Goal: Information Seeking & Learning: Learn about a topic

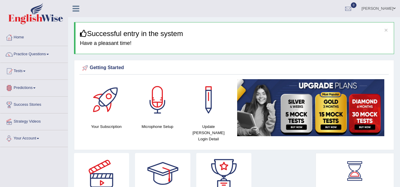
drag, startPoint x: 40, startPoint y: 51, endPoint x: 20, endPoint y: 129, distance: 80.7
click at [38, 44] on li "Home" at bounding box center [33, 37] width 67 height 17
click at [45, 58] on link "Practice Questions" at bounding box center [33, 53] width 67 height 15
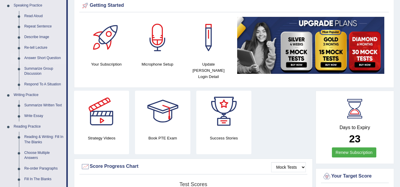
scroll to position [63, 0]
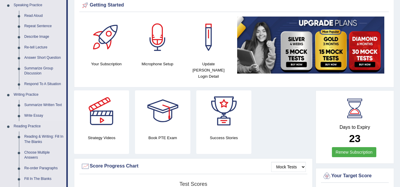
click at [51, 104] on link "Summarize Written Text" at bounding box center [44, 105] width 45 height 11
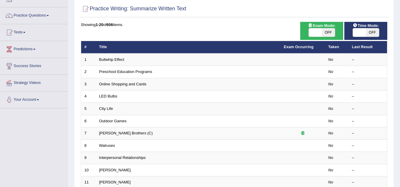
click at [32, 55] on div "Toggle navigation Home Practice Questions Speaking Practice Read Aloud Repeat S…" at bounding box center [200, 155] width 400 height 389
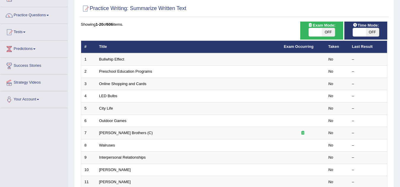
scroll to position [5, 0]
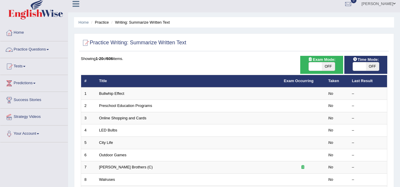
click at [34, 51] on link "Practice Questions" at bounding box center [33, 48] width 67 height 15
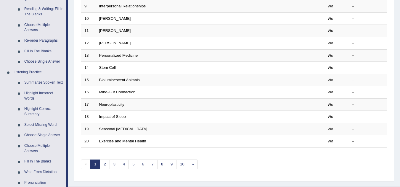
scroll to position [191, 0]
click at [47, 81] on link "Summarize Spoken Text" at bounding box center [44, 82] width 45 height 11
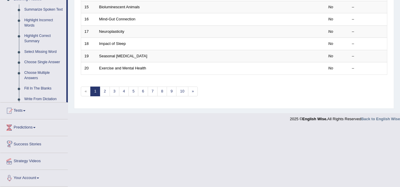
scroll to position [204, 0]
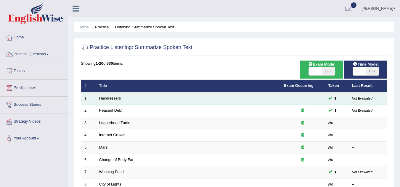
click at [105, 97] on link "Hairdressers" at bounding box center [110, 98] width 22 height 4
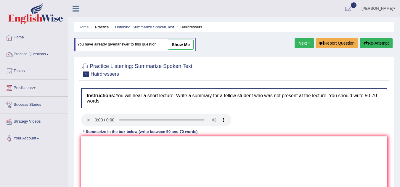
click at [187, 47] on link "show me" at bounding box center [181, 45] width 26 height 10
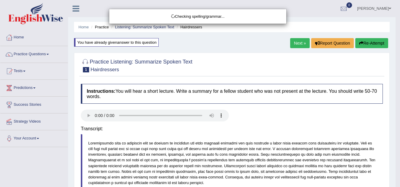
type textarea "The speaker provided a comprehensive overview of hairdressers,highlighting seve…"
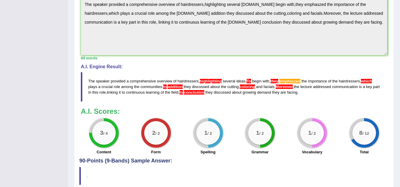
scroll to position [209, 0]
click at [142, 130] on div "2 / 2" at bounding box center [156, 133] width 30 height 30
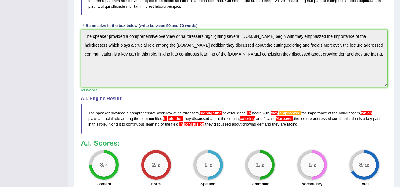
scroll to position [176, 0]
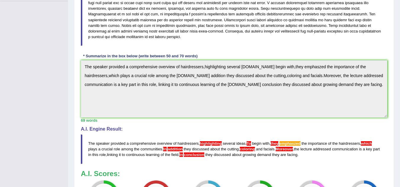
click at [75, 102] on div "Practice Listening: Summarize Spoken Text 1 Hairdressers Instructions: You will…" at bounding box center [234, 81] width 320 height 350
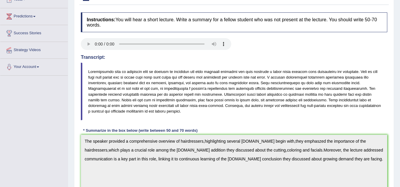
scroll to position [90, 0]
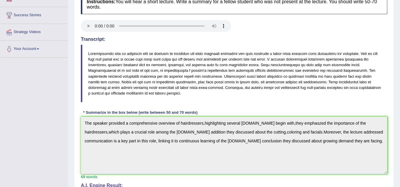
click at [161, 4] on h4 "Instructions: You will hear a short lecture. Write a summary for a fellow stude…" at bounding box center [234, 4] width 306 height 20
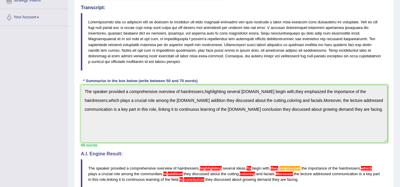
scroll to position [122, 0]
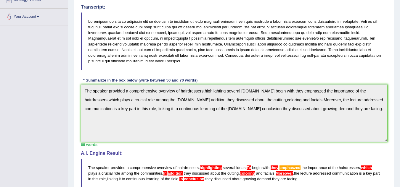
click at [190, 34] on blockquote at bounding box center [234, 41] width 306 height 58
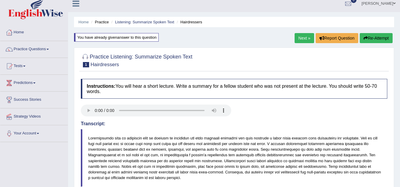
scroll to position [0, 0]
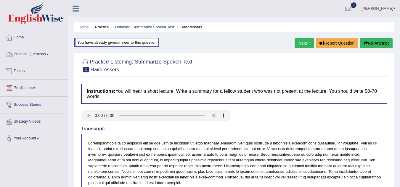
click at [42, 72] on link "Tests" at bounding box center [33, 70] width 67 height 15
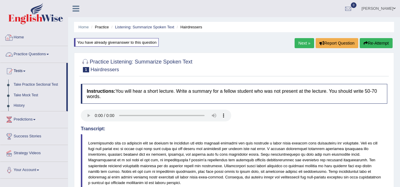
click at [35, 55] on link "Practice Questions" at bounding box center [33, 53] width 67 height 15
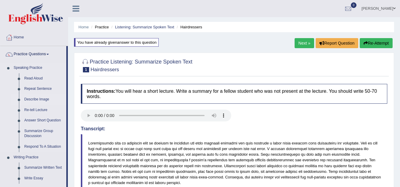
scroll to position [30, 0]
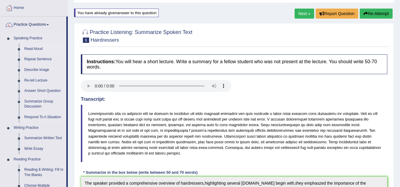
click at [32, 49] on link "Read Aloud" at bounding box center [44, 49] width 45 height 11
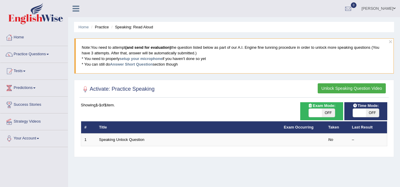
click at [264, 11] on ul "[PERSON_NAME] Toggle navigation Username: isuruchinthaka Access Type: Online Su…" at bounding box center [283, 8] width 232 height 17
click at [46, 55] on link "Practice Questions" at bounding box center [33, 53] width 67 height 15
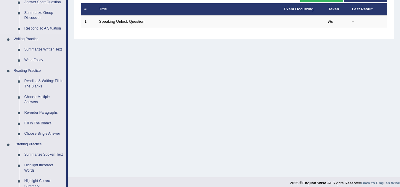
scroll to position [120, 0]
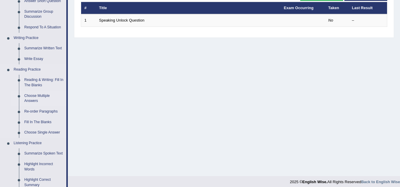
click at [37, 96] on link "Choose Multiple Answers" at bounding box center [44, 99] width 45 height 16
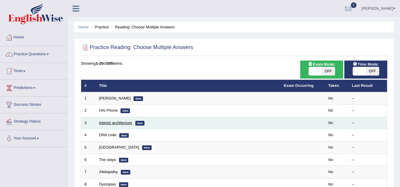
click at [106, 119] on td "Interior architecture New" at bounding box center [188, 123] width 185 height 12
click at [107, 122] on link "Interior architecture" at bounding box center [115, 123] width 33 height 4
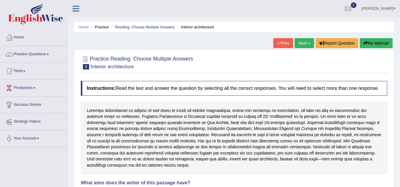
click at [109, 122] on div at bounding box center [234, 138] width 306 height 73
click at [101, 125] on div at bounding box center [234, 138] width 306 height 73
click at [104, 122] on div at bounding box center [234, 138] width 306 height 73
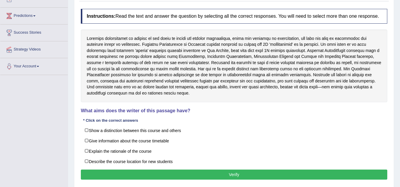
scroll to position [72, 0]
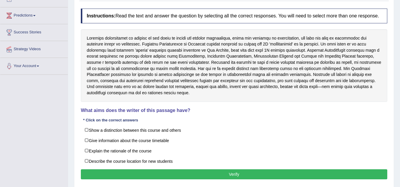
click at [114, 122] on div "* Click on the correct answers" at bounding box center [110, 120] width 59 height 6
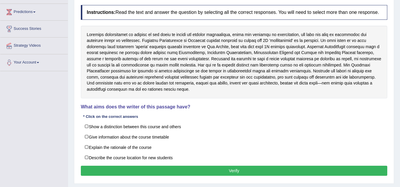
scroll to position [64, 0]
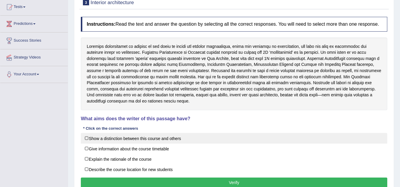
click at [114, 137] on label "Show a distinction between this course and others" at bounding box center [234, 138] width 306 height 11
checkbox input "true"
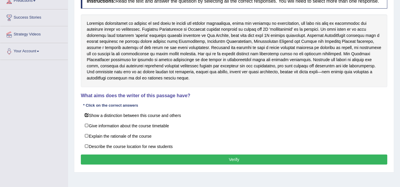
scroll to position [88, 0]
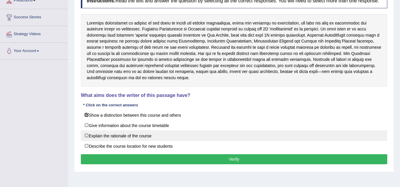
click at [131, 137] on label "Explain the rationale of the course" at bounding box center [234, 135] width 306 height 11
checkbox input "true"
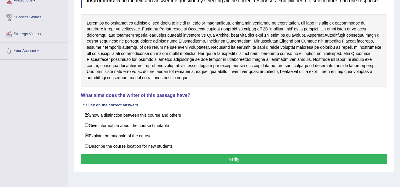
click at [234, 154] on div "Instructions: Read the text and answer the question by selecting all the correc…" at bounding box center [233, 80] width 309 height 179
click at [231, 156] on button "Verify" at bounding box center [234, 159] width 306 height 10
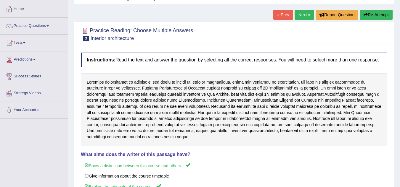
scroll to position [0, 0]
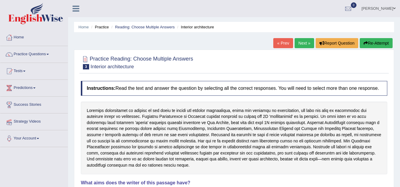
click at [58, 114] on link "Strategy Videos" at bounding box center [33, 121] width 67 height 15
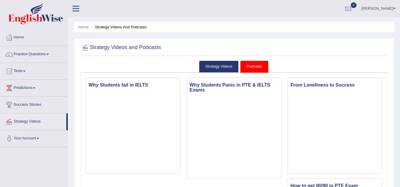
click at [25, 53] on link "Practice Questions" at bounding box center [33, 53] width 67 height 15
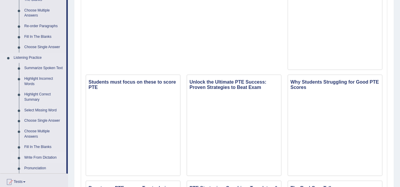
scroll to position [205, 0]
click at [30, 97] on link "Highlight Correct Summary" at bounding box center [44, 98] width 45 height 16
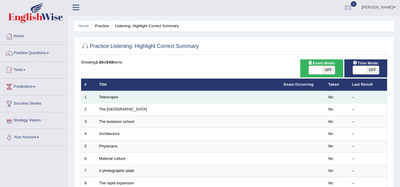
scroll to position [1, 0]
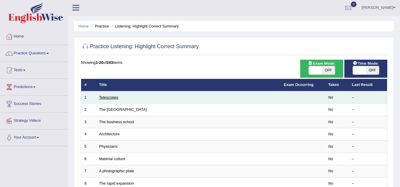
click at [107, 95] on link "Telescopes" at bounding box center [108, 97] width 19 height 4
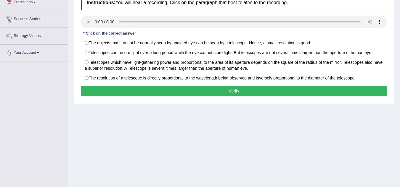
scroll to position [86, 0]
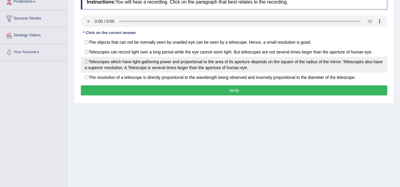
click at [87, 60] on label "Telescopes which have light-gathering power and proportional to the area of its…" at bounding box center [234, 65] width 306 height 16
radio input "true"
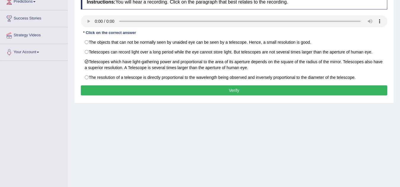
click at [161, 91] on button "Verify" at bounding box center [234, 91] width 306 height 10
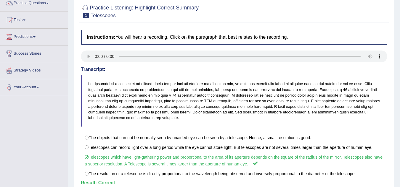
scroll to position [0, 0]
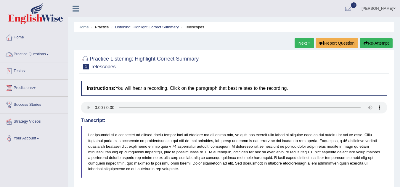
click at [48, 54] on link "Practice Questions" at bounding box center [33, 53] width 67 height 15
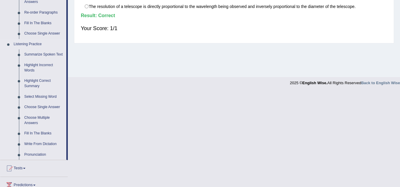
scroll to position [218, 0]
drag, startPoint x: 9, startPoint y: 152, endPoint x: 38, endPoint y: 128, distance: 38.2
click at [38, 128] on li "Listening Practice Summarize Spoken Text Highlight Incorrect Words Highlight Co…" at bounding box center [33, 99] width 66 height 121
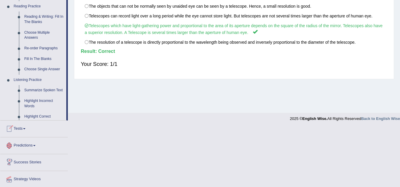
scroll to position [268, 0]
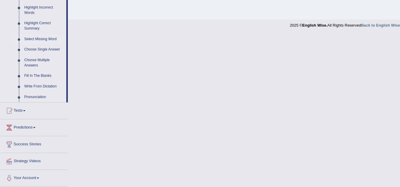
click at [43, 40] on link "Select Missing Word" at bounding box center [44, 39] width 45 height 11
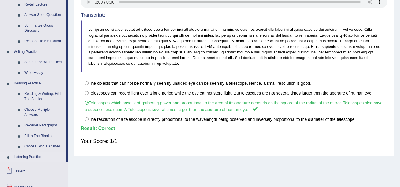
scroll to position [166, 0]
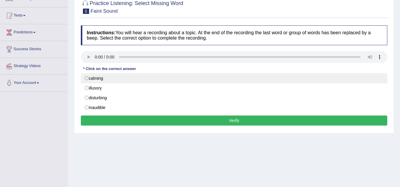
click at [87, 79] on label "calming" at bounding box center [234, 78] width 306 height 10
radio input "true"
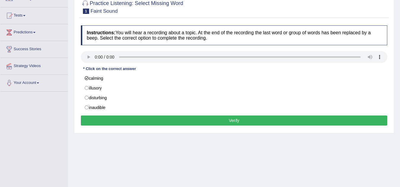
click at [135, 120] on button "Verify" at bounding box center [234, 121] width 306 height 10
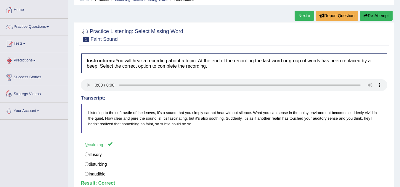
scroll to position [14, 0]
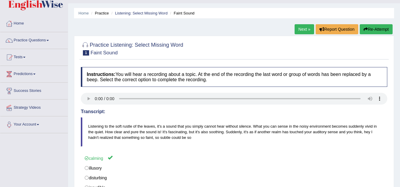
click at [49, 39] on link "Practice Questions" at bounding box center [33, 39] width 67 height 15
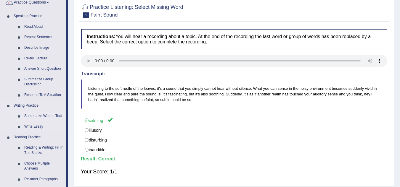
scroll to position [156, 0]
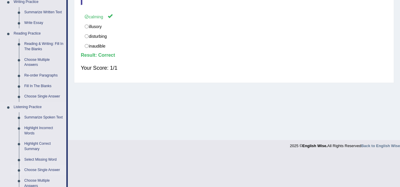
click at [47, 170] on link "Choose Single Answer" at bounding box center [44, 170] width 45 height 11
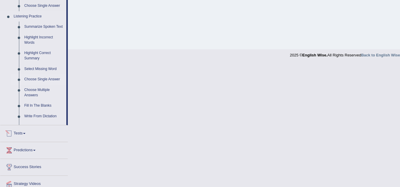
scroll to position [167, 0]
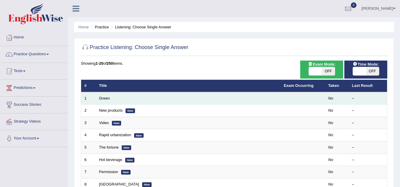
drag, startPoint x: 103, startPoint y: 99, endPoint x: 85, endPoint y: 102, distance: 18.3
click at [85, 102] on td "1" at bounding box center [88, 98] width 15 height 12
click at [103, 98] on link "Green" at bounding box center [104, 98] width 11 height 4
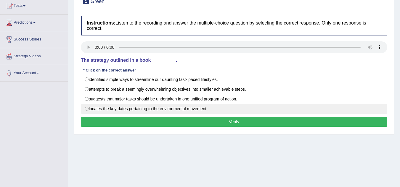
click at [87, 108] on label "locates the key dates pertaining to the environmental movement." at bounding box center [234, 109] width 306 height 10
radio input "true"
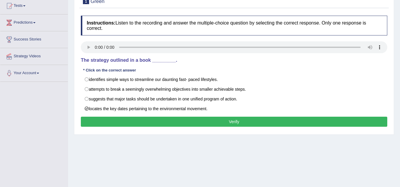
click at [161, 123] on button "Verify" at bounding box center [234, 122] width 306 height 10
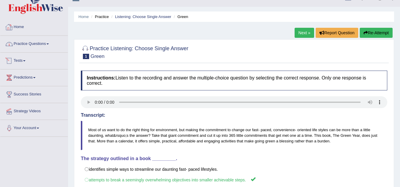
scroll to position [4, 0]
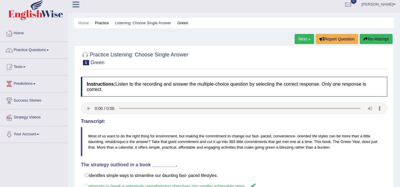
click at [52, 49] on link "Practice Questions" at bounding box center [33, 49] width 67 height 15
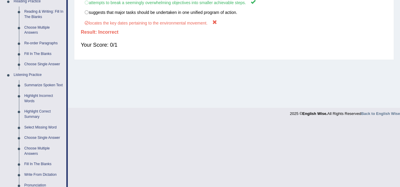
scroll to position [188, 0]
click at [36, 148] on link "Choose Multiple Answers" at bounding box center [44, 151] width 45 height 16
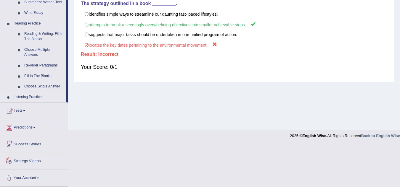
scroll to position [166, 0]
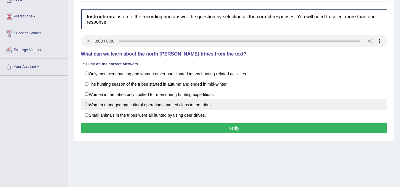
click at [87, 104] on label "Women managed agricultural operations and led clans in the tribes." at bounding box center [234, 104] width 306 height 11
checkbox input "true"
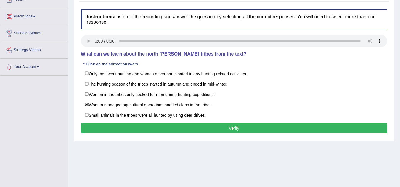
click at [193, 128] on button "Verify" at bounding box center [234, 128] width 306 height 10
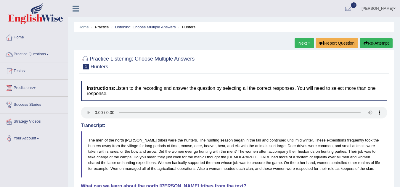
click at [25, 70] on link "Tests" at bounding box center [33, 70] width 67 height 15
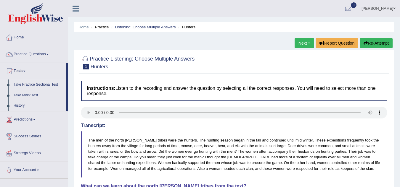
click at [50, 84] on link "Take Practice Sectional Test" at bounding box center [38, 85] width 55 height 11
